Goal: Task Accomplishment & Management: Use online tool/utility

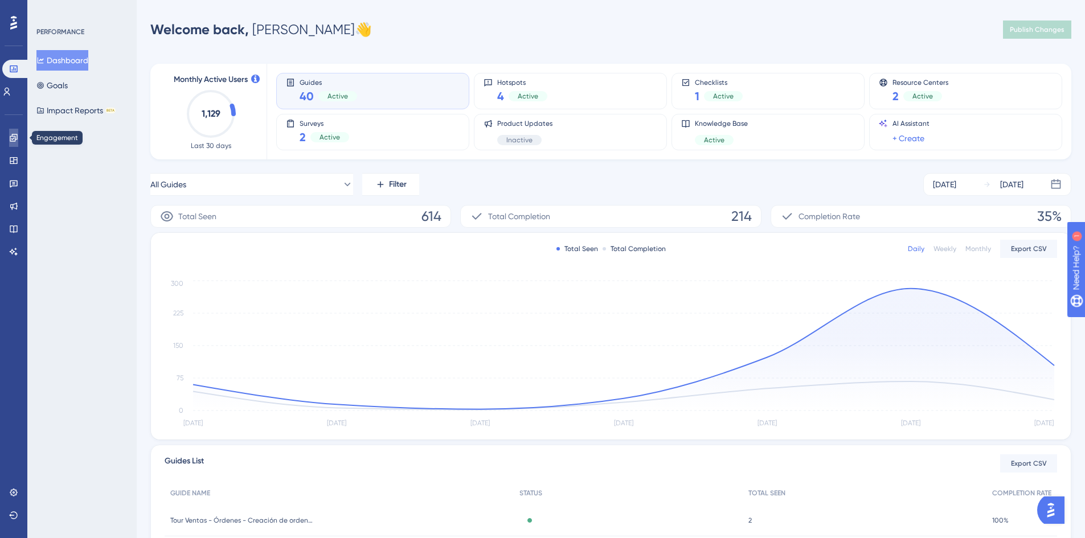
click at [17, 138] on icon at bounding box center [13, 137] width 7 height 7
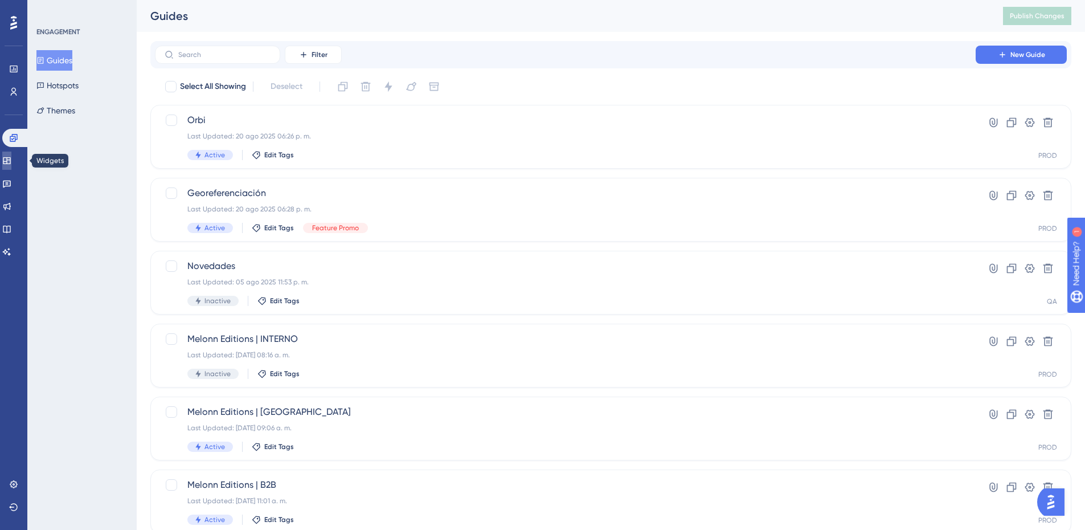
click at [11, 164] on link at bounding box center [6, 161] width 9 height 18
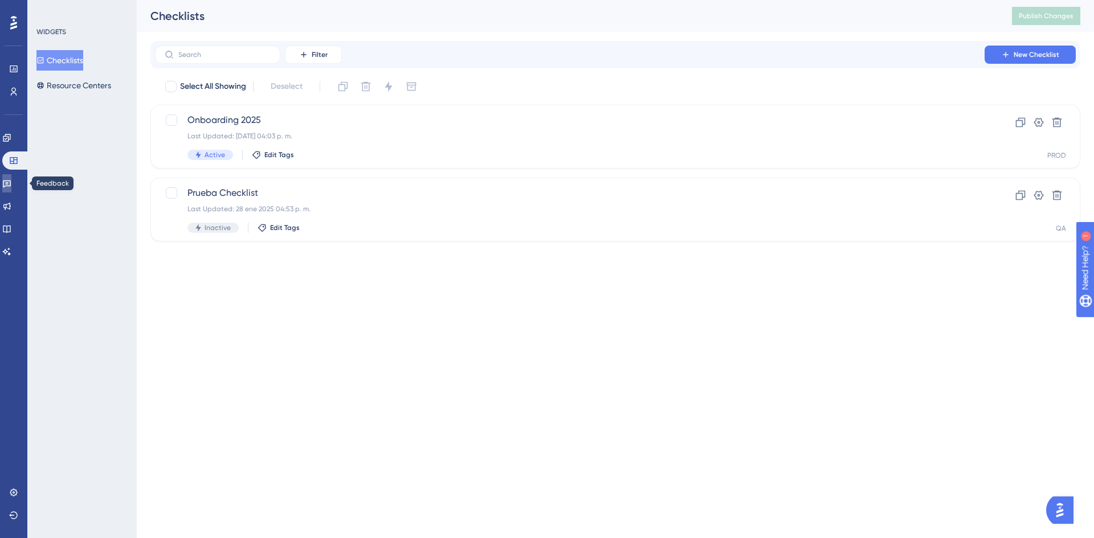
click at [11, 187] on icon at bounding box center [6, 183] width 9 height 9
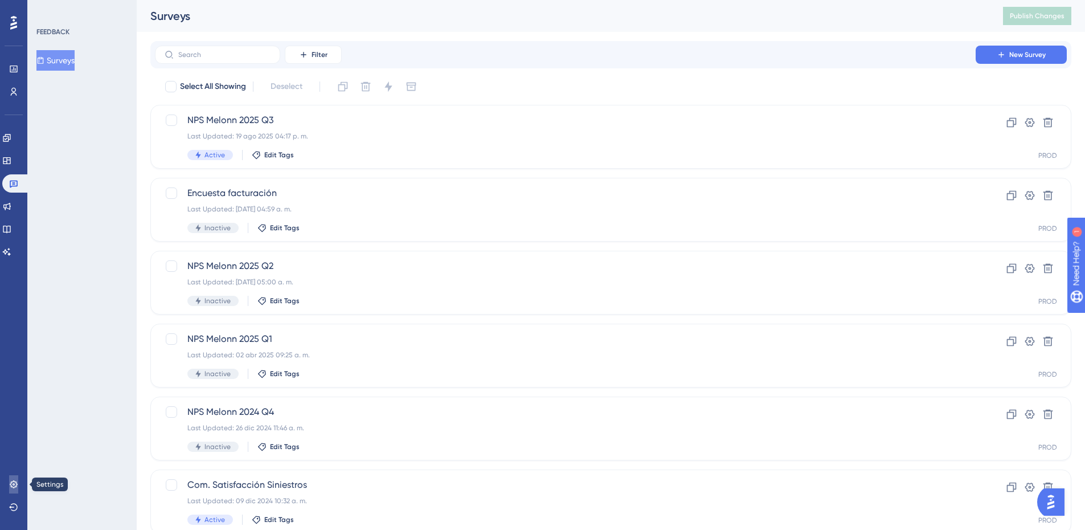
click at [13, 481] on icon at bounding box center [13, 483] width 7 height 7
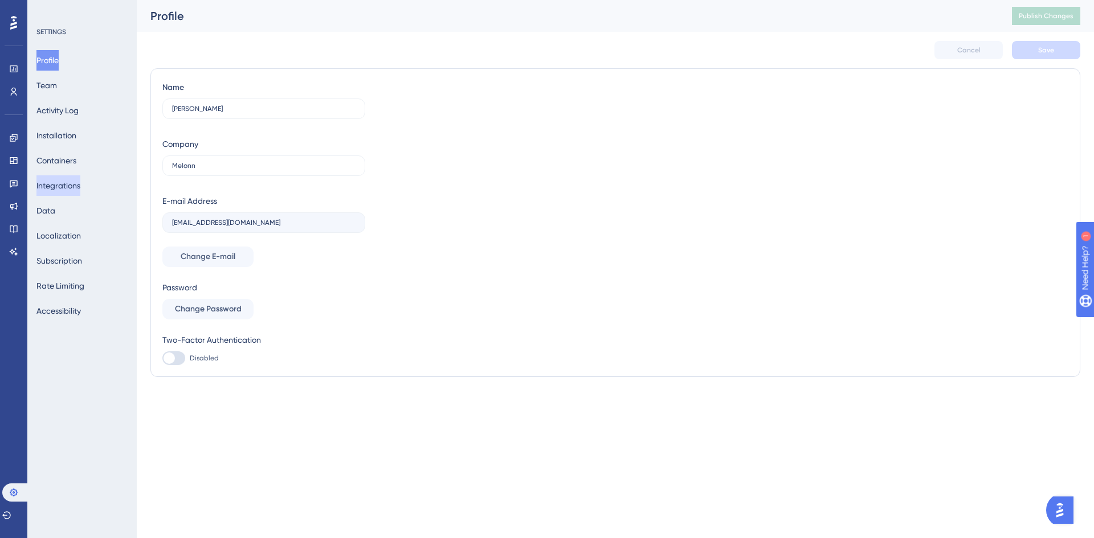
click at [72, 182] on button "Integrations" at bounding box center [58, 185] width 44 height 21
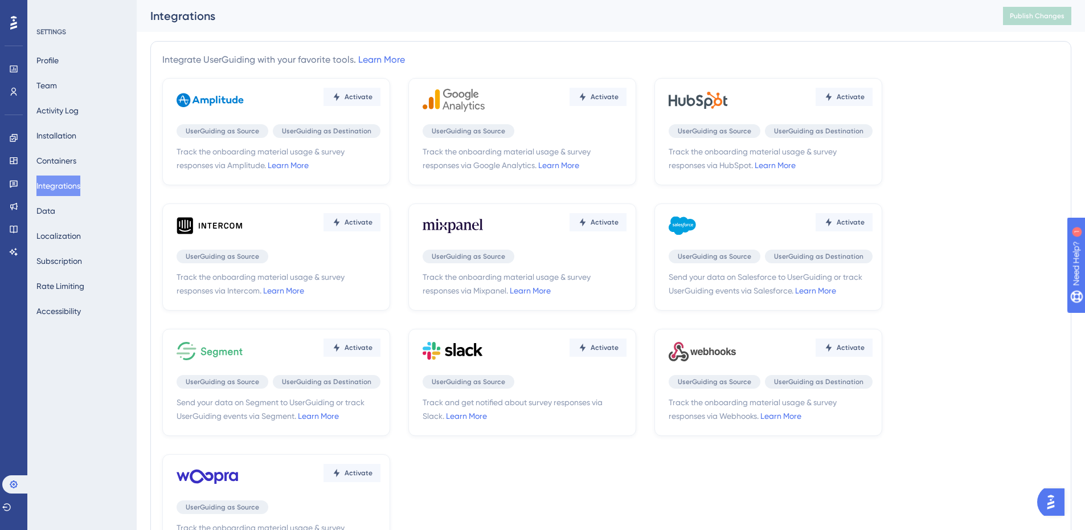
click at [770, 94] on div "Activate" at bounding box center [771, 100] width 204 height 34
click at [759, 165] on link "Learn More" at bounding box center [775, 165] width 41 height 9
click at [373, 97] on span "Activate" at bounding box center [359, 96] width 28 height 9
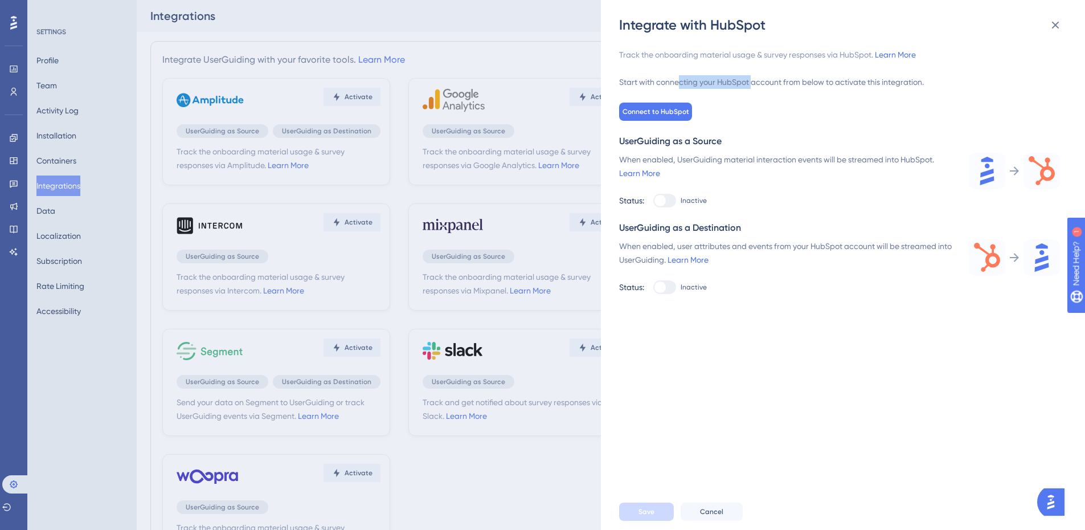
drag, startPoint x: 680, startPoint y: 84, endPoint x: 754, endPoint y: 85, distance: 73.5
click at [754, 85] on div "Start with connecting your HubSpot account from below to activate this integrat…" at bounding box center [839, 82] width 441 height 14
click at [783, 126] on div "Track the onboarding material usage & survey responses via HubSpot. Learn More …" at bounding box center [839, 171] width 441 height 246
click at [636, 108] on span "Connect to HubSpot" at bounding box center [656, 111] width 67 height 9
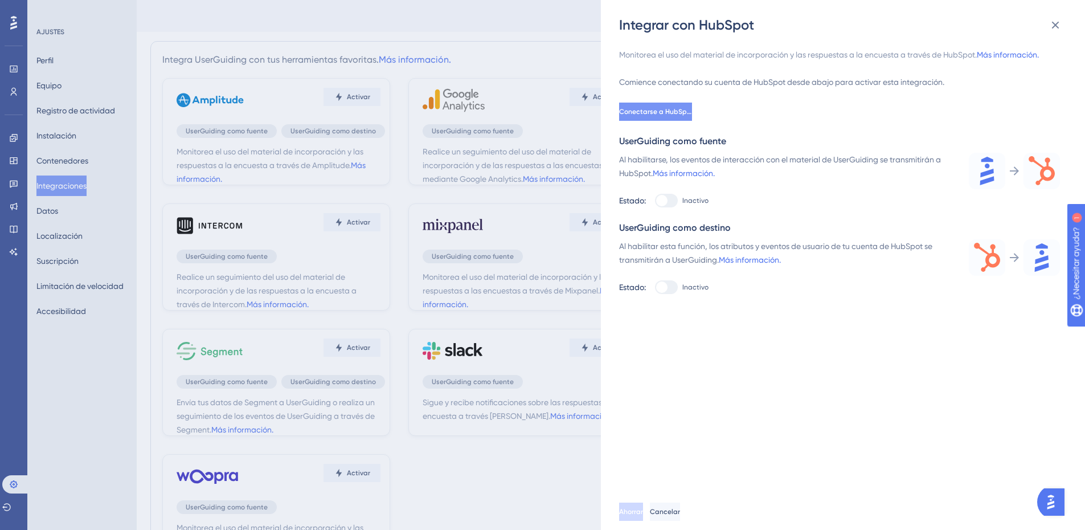
click at [653, 111] on font "Conectarse a HubSpot" at bounding box center [656, 112] width 75 height 8
